Goal: Task Accomplishment & Management: Use online tool/utility

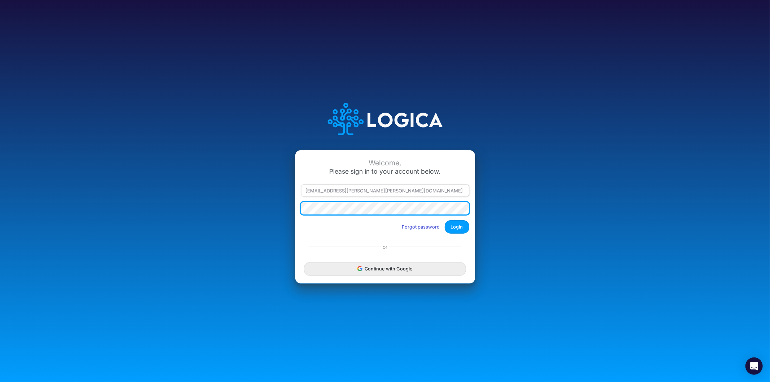
scroll to position [0, 70]
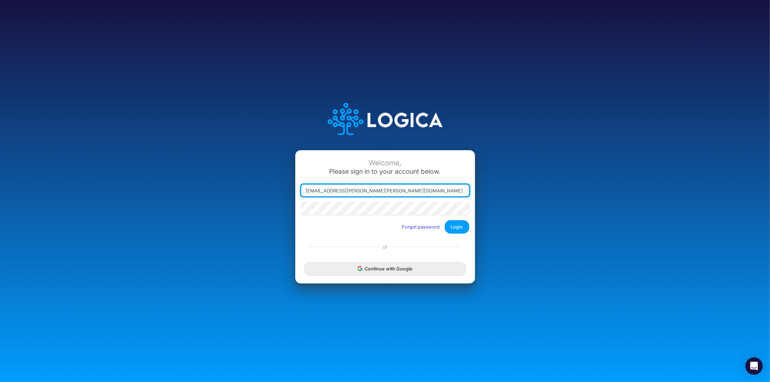
click at [341, 192] on input "[EMAIL_ADDRESS][PERSON_NAME][PERSON_NAME][DOMAIN_NAME]" at bounding box center [385, 190] width 168 height 12
type input "[EMAIL_ADDRESS][PERSON_NAME][PERSON_NAME][DOMAIN_NAME]"
click at [444, 220] on button "Login" at bounding box center [456, 226] width 25 height 13
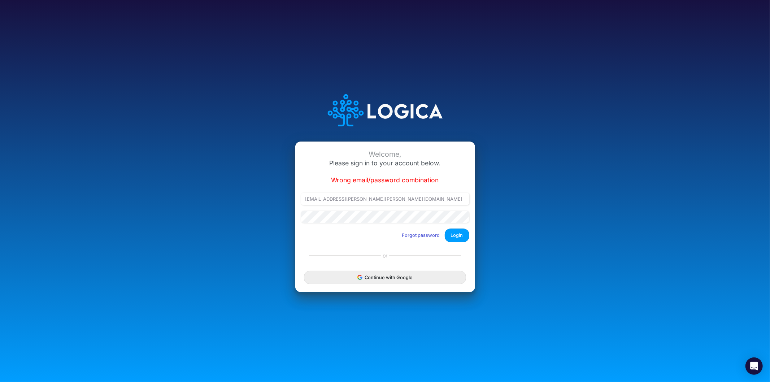
click at [571, 183] on div "Welcome, Please sign in to your account below. Wrong email/password combination…" at bounding box center [384, 190] width 513 height 223
click at [452, 233] on button "Login" at bounding box center [456, 234] width 25 height 13
